Goal: Information Seeking & Learning: Learn about a topic

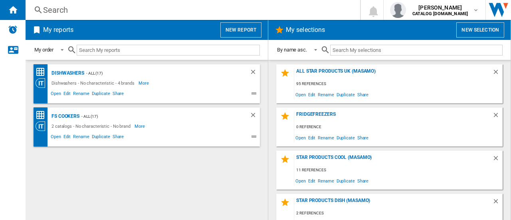
click at [63, 8] on div "Search" at bounding box center [191, 9] width 296 height 11
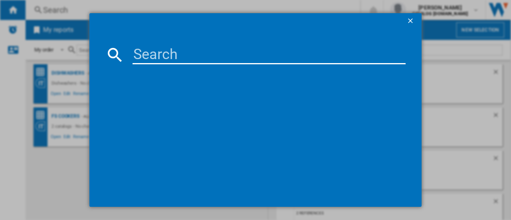
click at [143, 47] on input at bounding box center [269, 54] width 273 height 19
paste input "TK8NK721T"
type input "TK8NK721T"
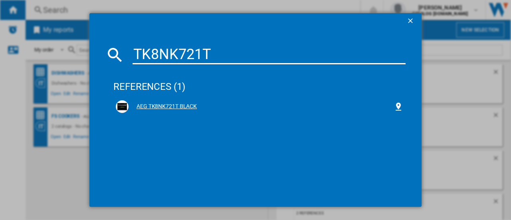
click at [174, 107] on div "AEG TK8NK721T BLACK" at bounding box center [261, 107] width 265 height 8
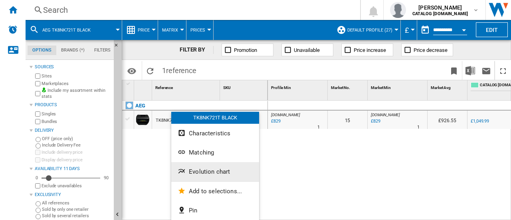
click at [195, 175] on button "Evolution chart" at bounding box center [215, 171] width 88 height 19
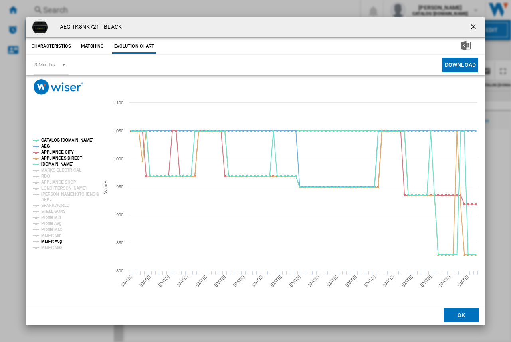
click at [46, 242] on tspan "Market Avg" at bounding box center [51, 241] width 21 height 4
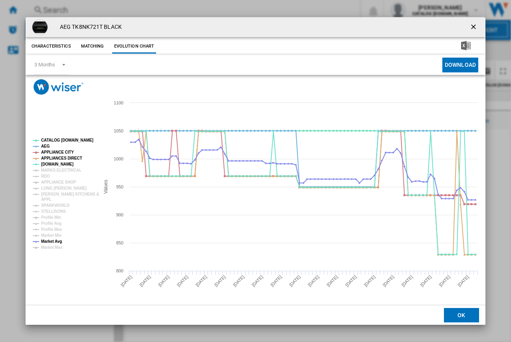
click at [472, 27] on ng-md-icon "getI18NText('BUTTONS.CLOSE_DIALOG')" at bounding box center [475, 28] width 10 height 10
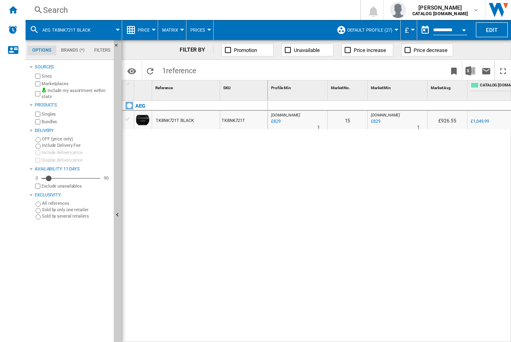
click at [169, 68] on span "reference" at bounding box center [181, 70] width 30 height 8
click at [70, 14] on div "Search" at bounding box center [191, 9] width 296 height 11
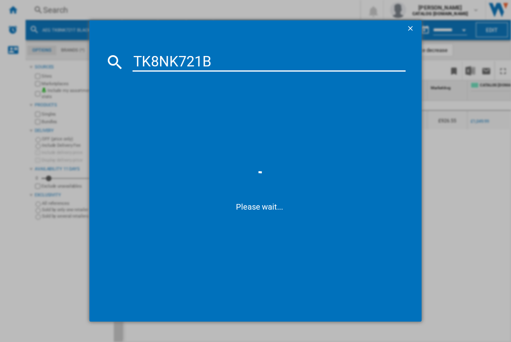
type input "TK8NK721B"
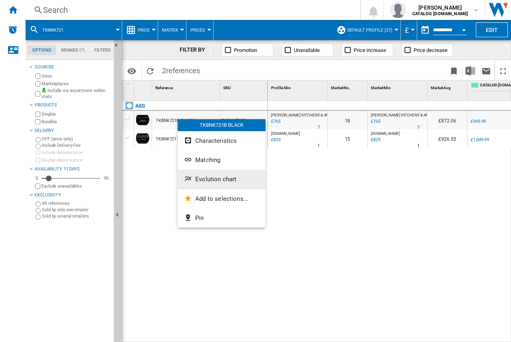
click at [192, 175] on ng-md-icon "Evolution chart" at bounding box center [189, 180] width 10 height 10
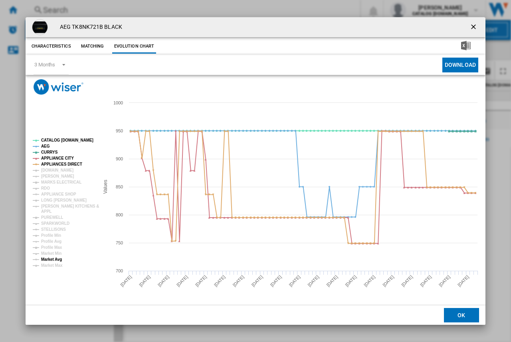
click at [50, 258] on tspan "Market Avg" at bounding box center [51, 259] width 21 height 4
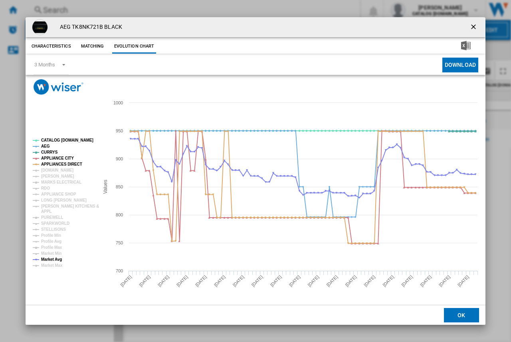
click at [474, 25] on ng-md-icon "getI18NText('BUTTONS.CLOSE_DIALOG')" at bounding box center [475, 28] width 10 height 10
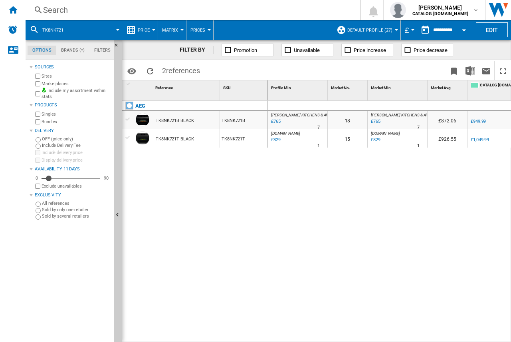
click at [58, 9] on div "Search" at bounding box center [191, 9] width 296 height 11
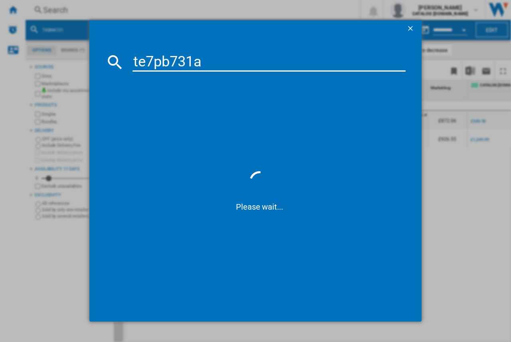
type input "te7pb731ab"
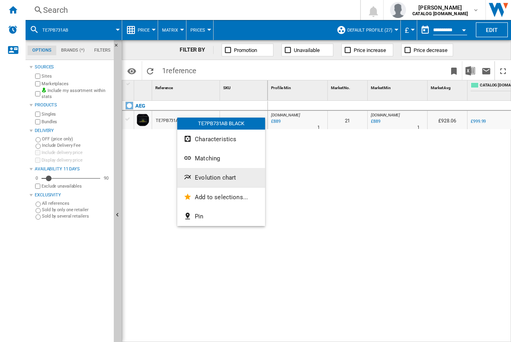
click at [198, 180] on span "Evolution chart" at bounding box center [215, 177] width 41 height 7
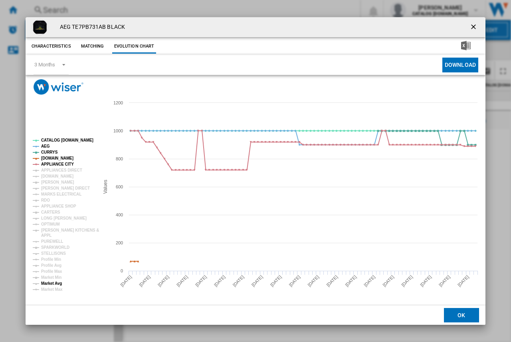
click at [55, 283] on tspan "Market Avg" at bounding box center [51, 283] width 21 height 4
click at [479, 26] on ng-md-icon "getI18NText('BUTTONS.CLOSE_DIALOG')" at bounding box center [475, 28] width 10 height 10
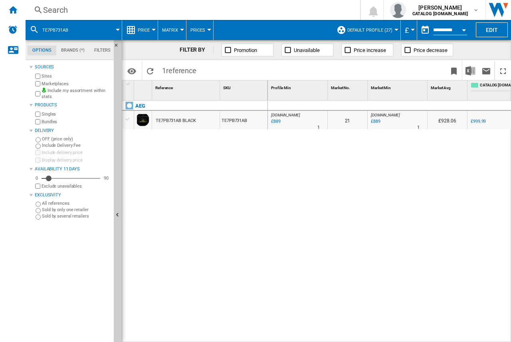
click at [87, 8] on div "Search" at bounding box center [191, 9] width 296 height 11
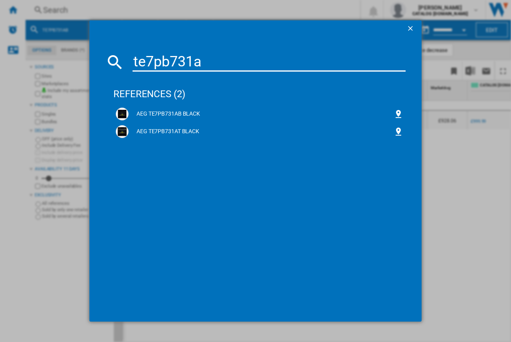
type input "te7pb731at"
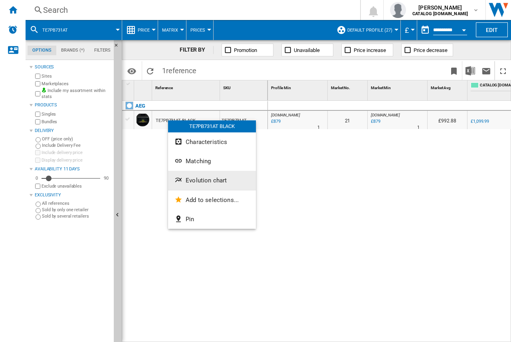
click at [188, 180] on span "Evolution chart" at bounding box center [206, 180] width 41 height 7
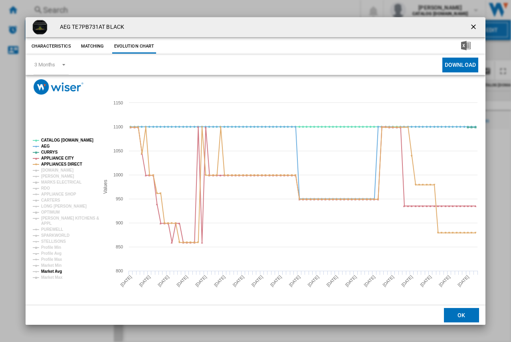
click at [55, 269] on tspan "Market Avg" at bounding box center [51, 271] width 21 height 4
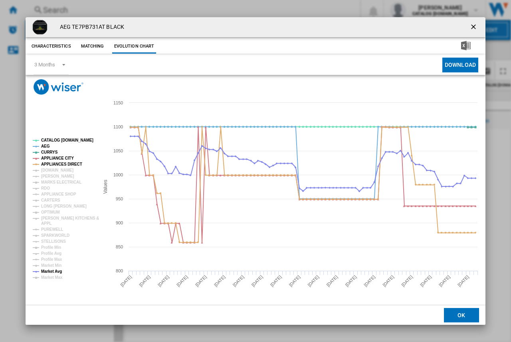
click at [475, 26] on ng-md-icon "getI18NText('BUTTONS.CLOSE_DIALOG')" at bounding box center [475, 28] width 10 height 10
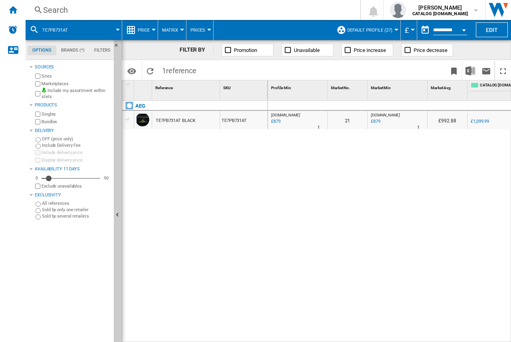
click at [56, 7] on div "Search" at bounding box center [191, 9] width 296 height 11
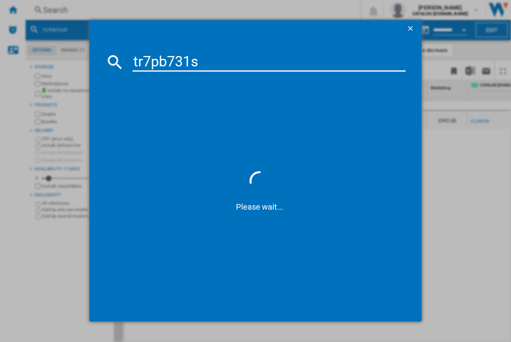
type input "tr7pb731sb"
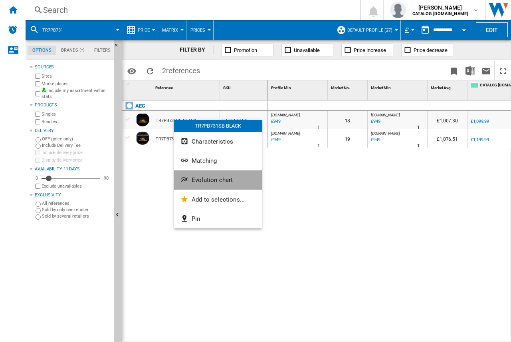
click at [190, 177] on button "Evolution chart" at bounding box center [218, 179] width 88 height 19
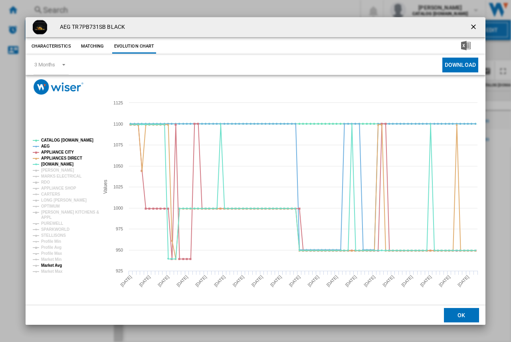
click at [54, 263] on tspan "Market Avg" at bounding box center [51, 265] width 21 height 4
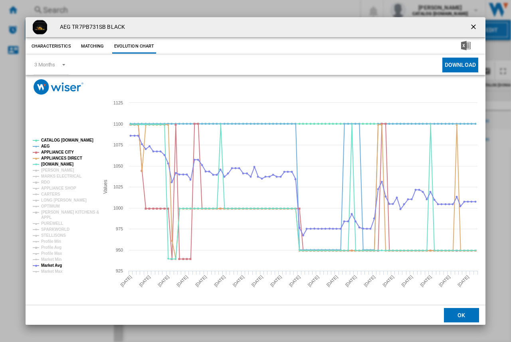
drag, startPoint x: 477, startPoint y: 30, endPoint x: 469, endPoint y: 35, distance: 9.5
click at [477, 30] on ng-md-icon "getI18NText('BUTTONS.CLOSE_DIALOG')" at bounding box center [475, 28] width 10 height 10
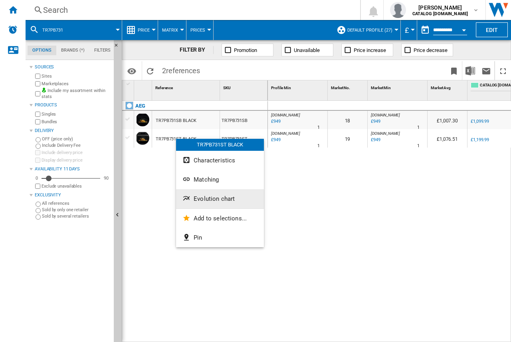
click at [200, 196] on span "Evolution chart" at bounding box center [214, 198] width 41 height 7
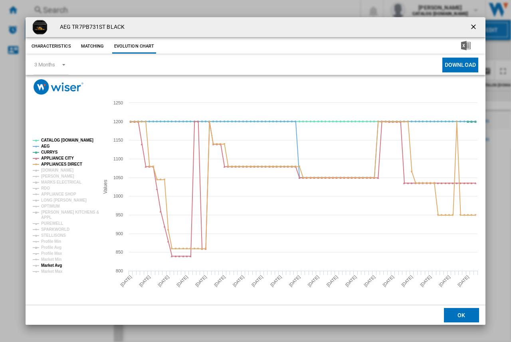
click at [60, 267] on tspan "Market Avg" at bounding box center [51, 265] width 21 height 4
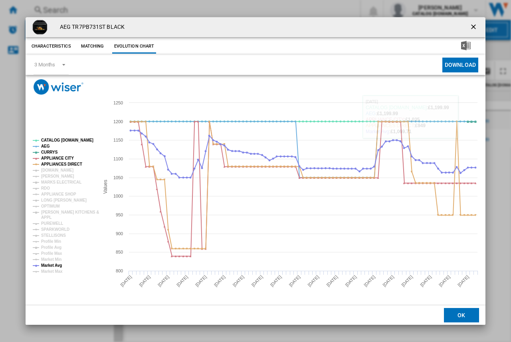
click at [474, 24] on ng-md-icon "getI18NText('BUTTONS.CLOSE_DIALOG')" at bounding box center [475, 28] width 10 height 10
